Goal: Task Accomplishment & Management: Manage account settings

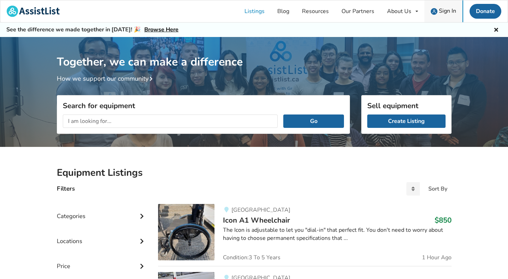
click at [449, 13] on span "Sign In" at bounding box center [447, 11] width 17 height 8
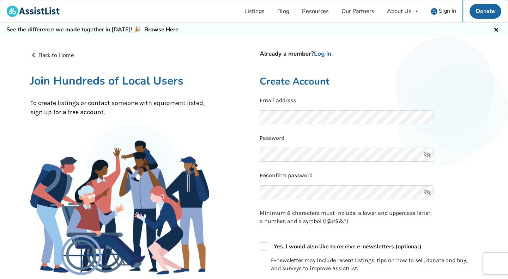
scroll to position [2, 0]
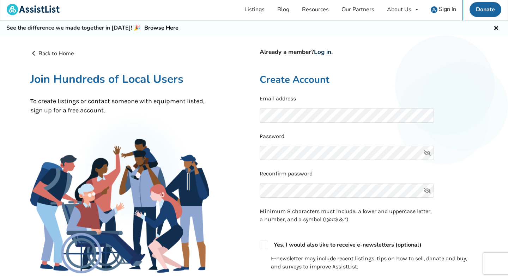
click at [327, 50] on link "Log in" at bounding box center [322, 52] width 17 height 8
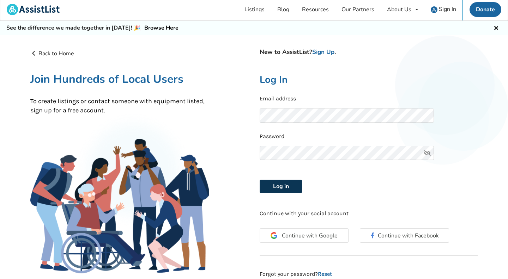
click at [282, 185] on button "Log in" at bounding box center [281, 186] width 42 height 13
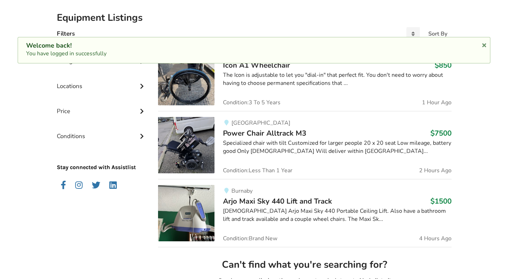
scroll to position [157, 0]
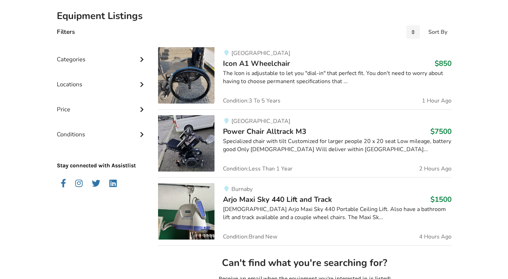
click at [190, 209] on img at bounding box center [186, 212] width 56 height 56
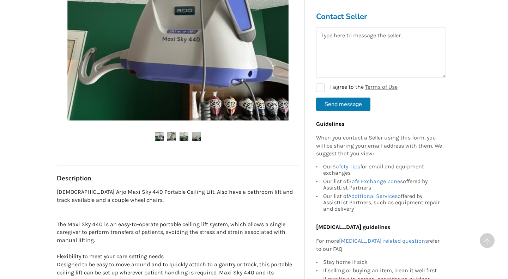
scroll to position [246, 0]
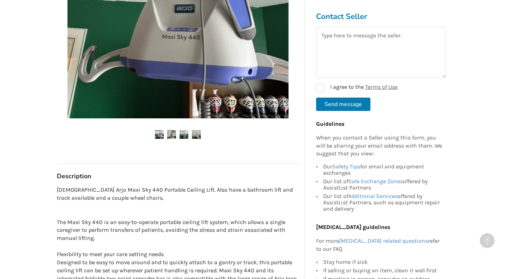
click at [171, 133] on img at bounding box center [171, 134] width 9 height 9
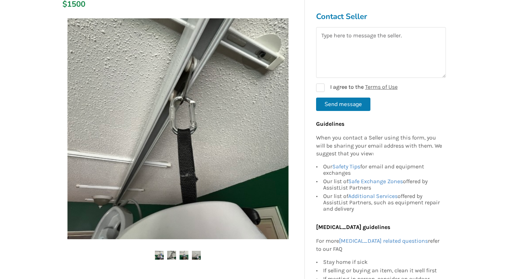
scroll to position [125, 0]
click at [248, 143] on img at bounding box center [177, 129] width 221 height 221
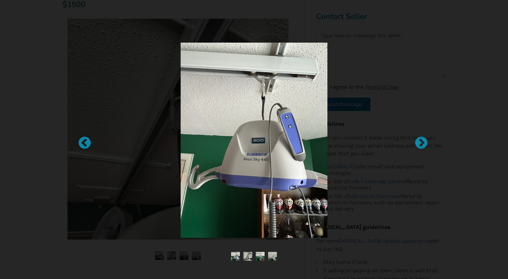
click at [248, 143] on img at bounding box center [254, 141] width 147 height 196
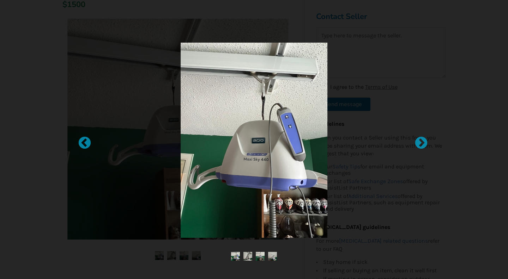
click at [272, 258] on img at bounding box center [272, 256] width 9 height 9
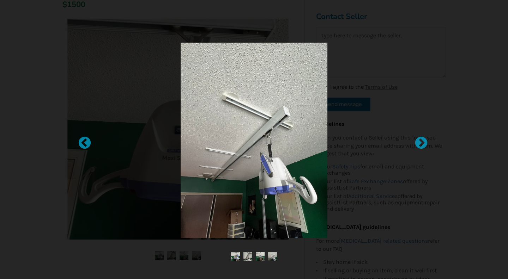
click at [260, 255] on img at bounding box center [260, 256] width 9 height 9
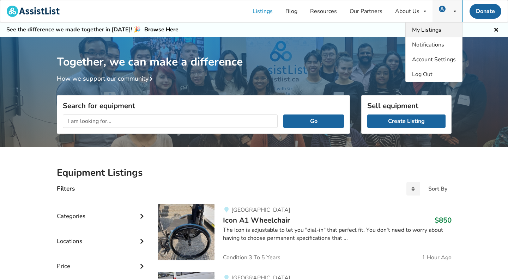
click at [434, 27] on span "My Listings" at bounding box center [426, 30] width 29 height 8
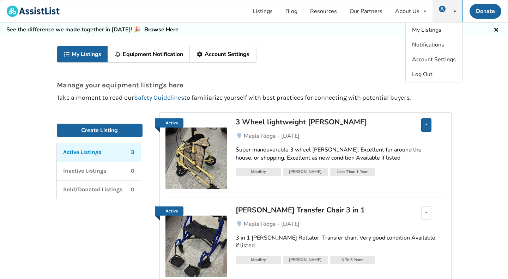
click at [429, 126] on div "Edit listing Renew listing Mark as Sold Delete listing" at bounding box center [426, 125] width 10 height 13
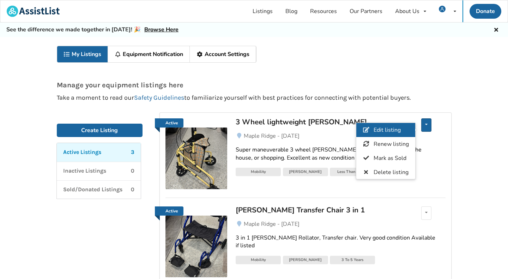
click at [404, 129] on link "Edit listing" at bounding box center [385, 130] width 59 height 14
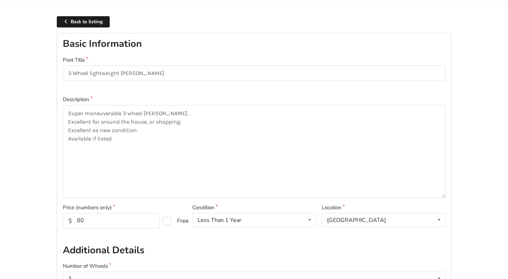
scroll to position [47, 0]
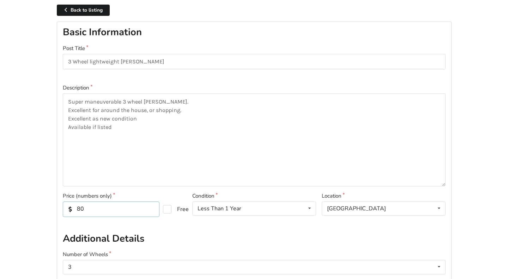
click at [81, 212] on input "80" at bounding box center [111, 210] width 97 height 16
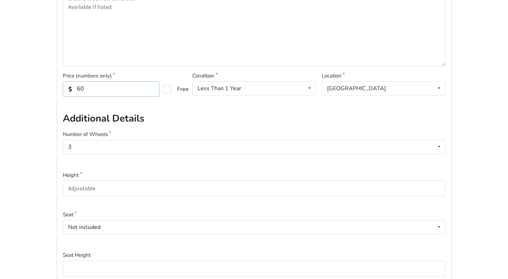
scroll to position [162, 0]
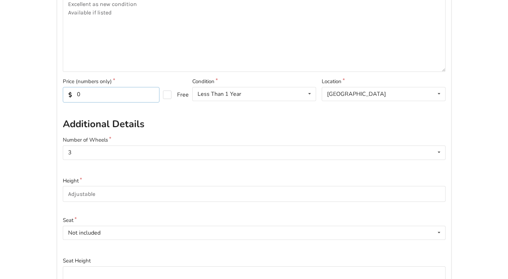
type input "80"
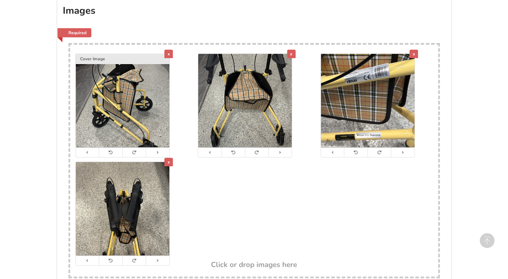
scroll to position [0, 0]
click at [142, 97] on img at bounding box center [123, 101] width 94 height 94
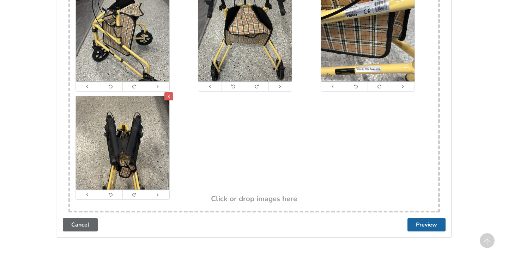
scroll to position [688, 0]
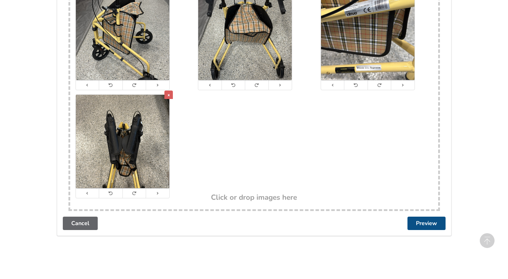
click at [414, 227] on button "Preview" at bounding box center [427, 223] width 38 height 13
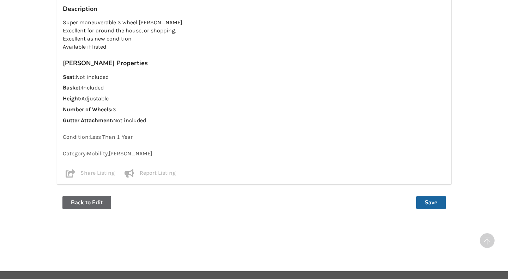
scroll to position [559, 0]
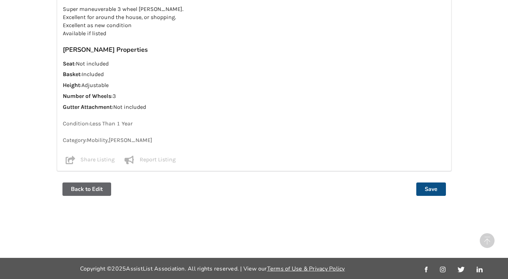
click at [428, 187] on button "Save" at bounding box center [431, 189] width 30 height 13
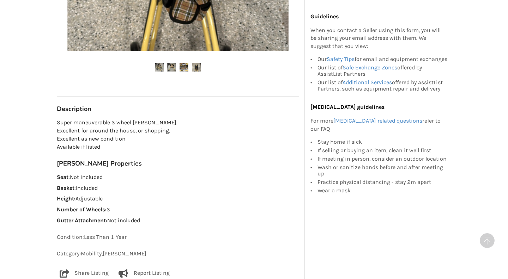
scroll to position [348, 0]
